Goal: Find specific page/section: Find specific page/section

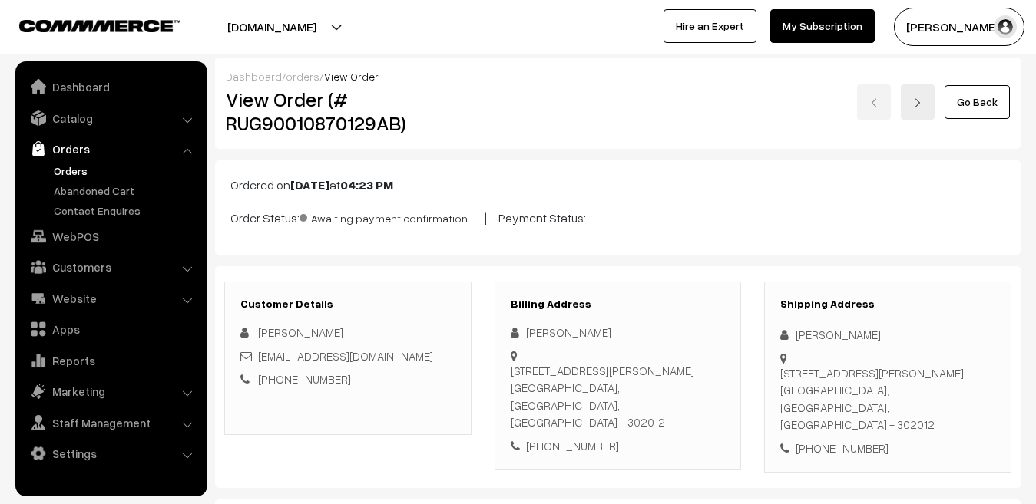
click at [70, 176] on link "Orders" at bounding box center [126, 171] width 152 height 16
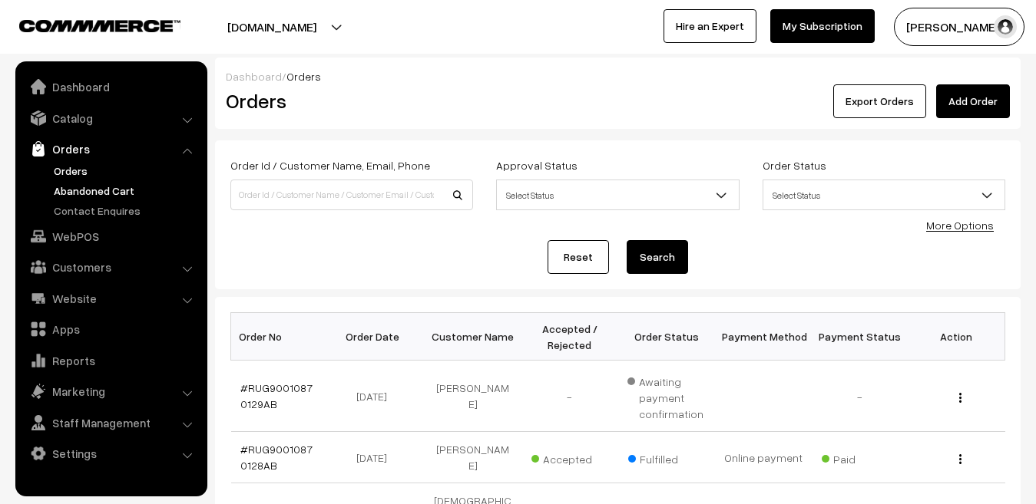
click at [80, 193] on link "Abandoned Cart" at bounding box center [126, 191] width 152 height 16
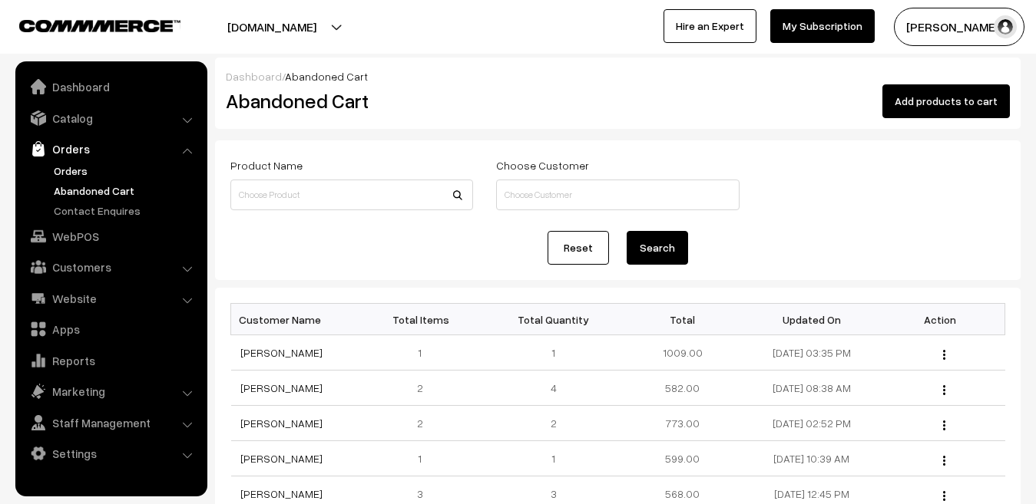
click at [68, 164] on link "Orders" at bounding box center [126, 171] width 152 height 16
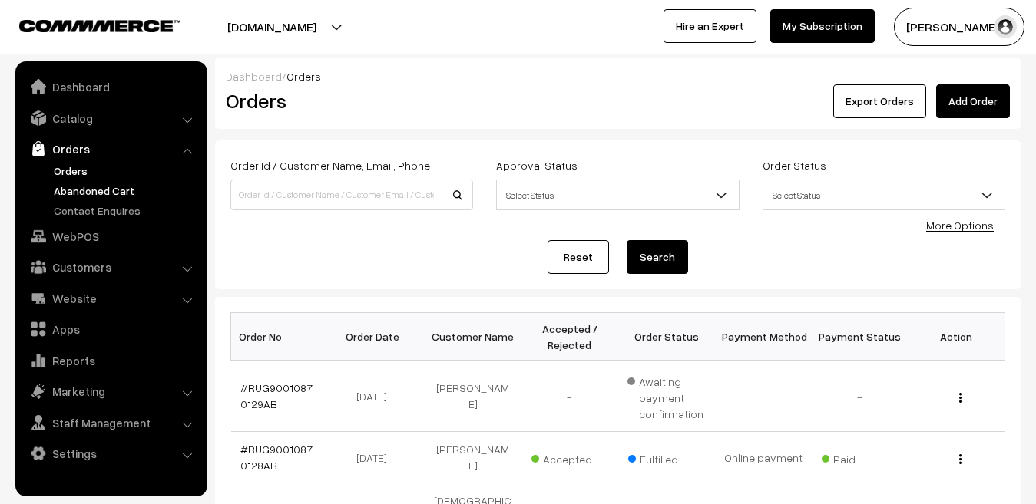
click at [68, 190] on link "Abandoned Cart" at bounding box center [126, 191] width 152 height 16
